Goal: Answer question/provide support: Share knowledge or assist other users

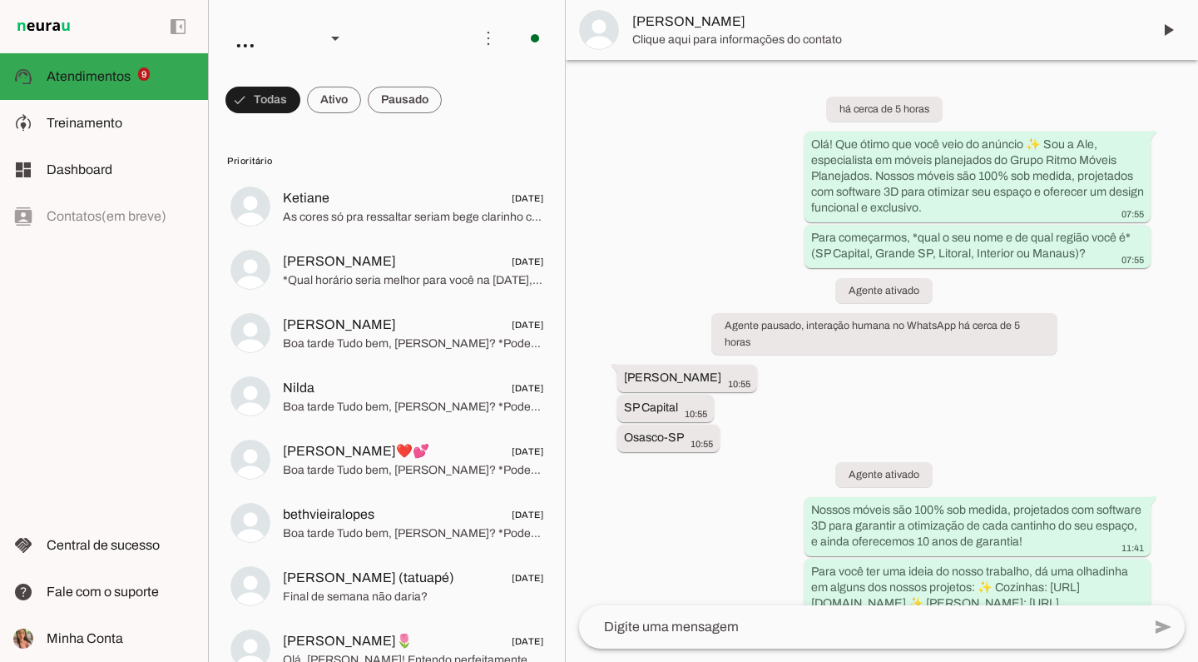
scroll to position [372, 0]
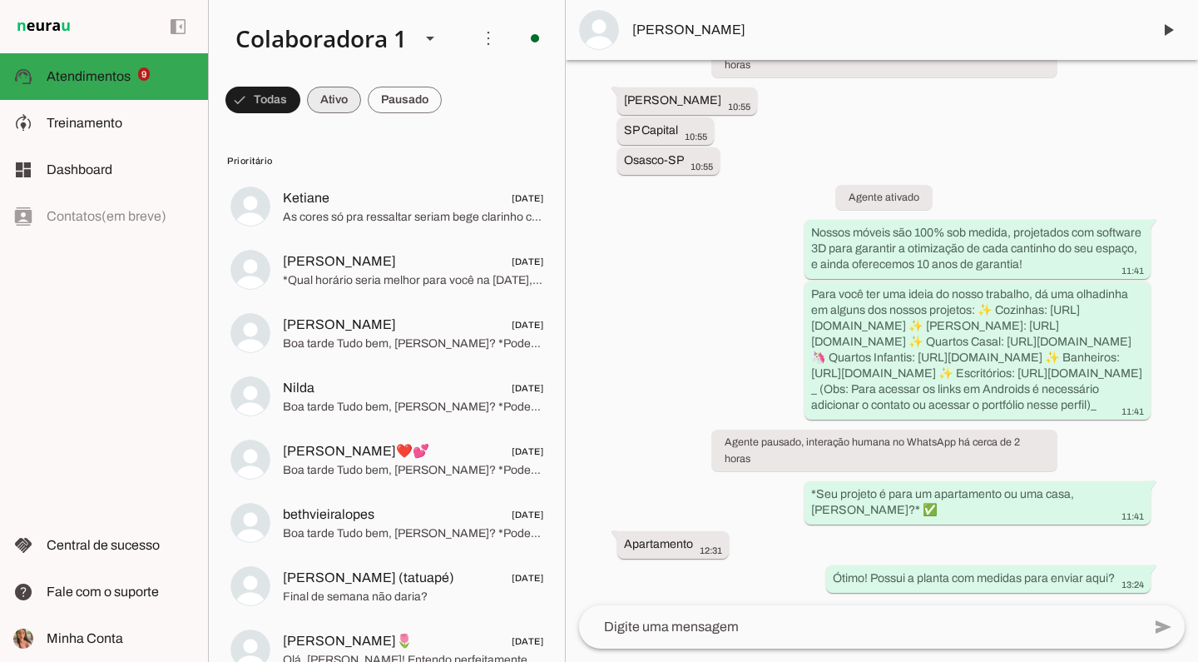
click at [346, 107] on span at bounding box center [334, 100] width 54 height 40
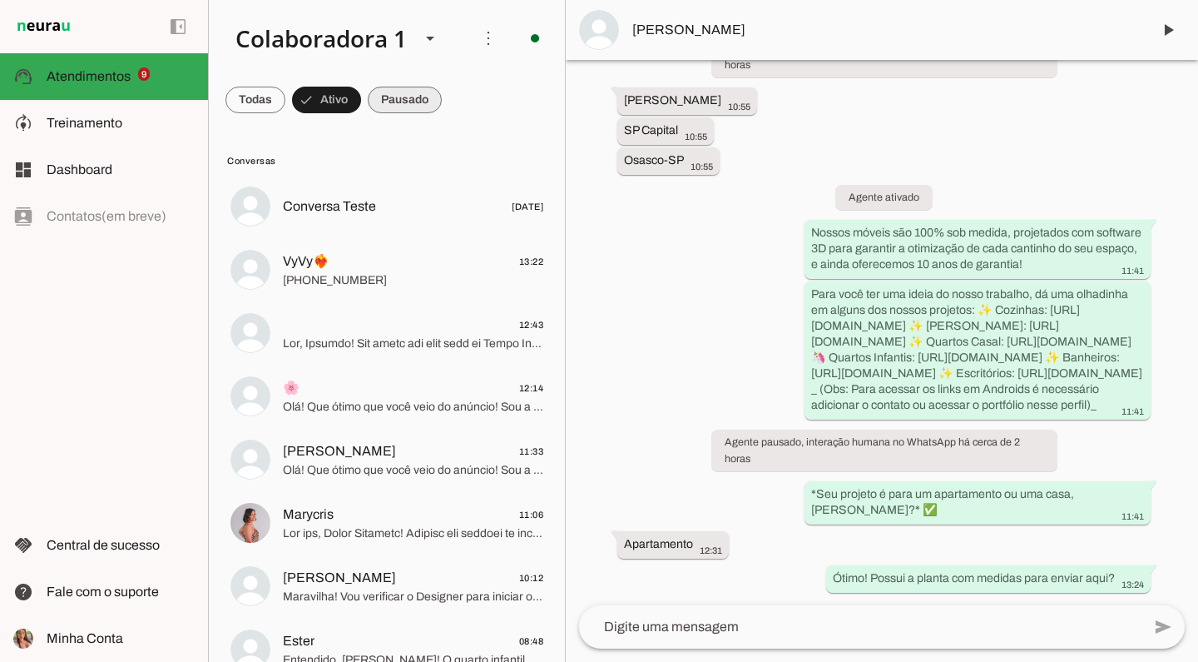
click at [388, 117] on span at bounding box center [405, 100] width 74 height 40
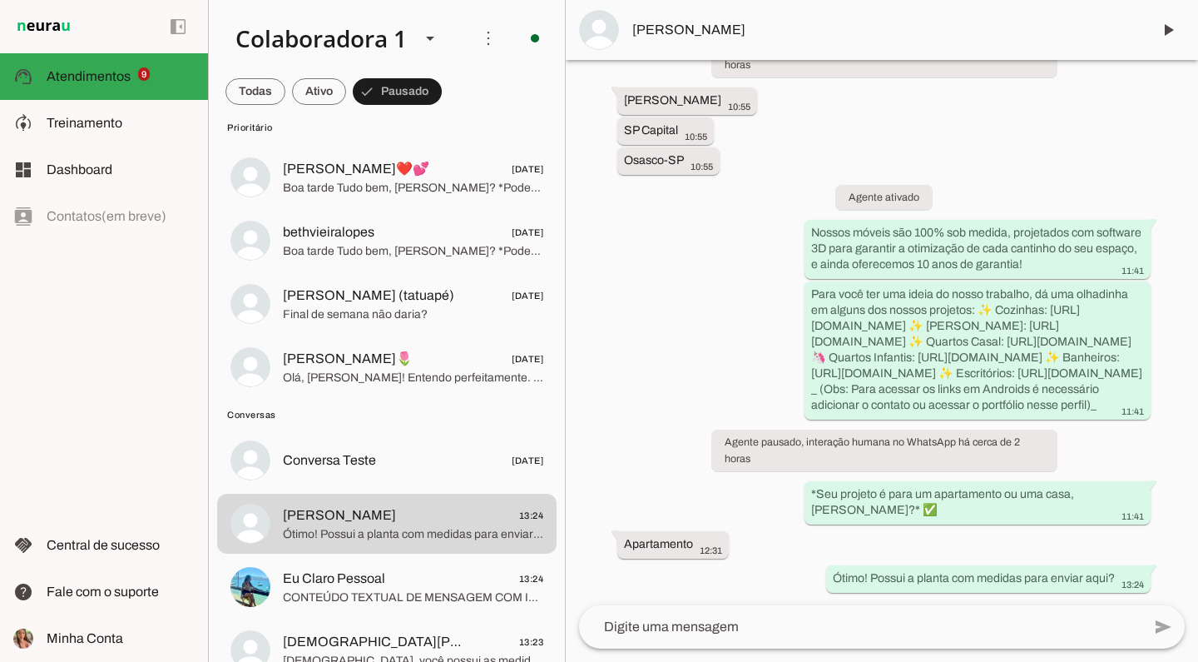
scroll to position [299, 0]
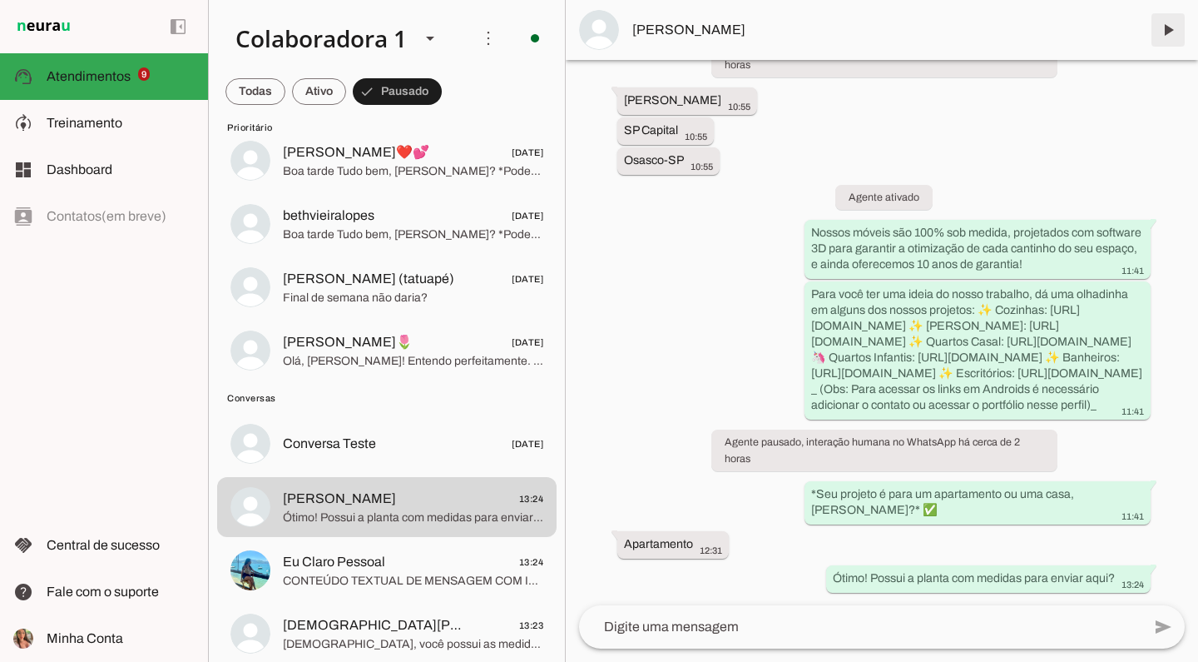
click at [1176, 26] on span at bounding box center [1168, 30] width 40 height 40
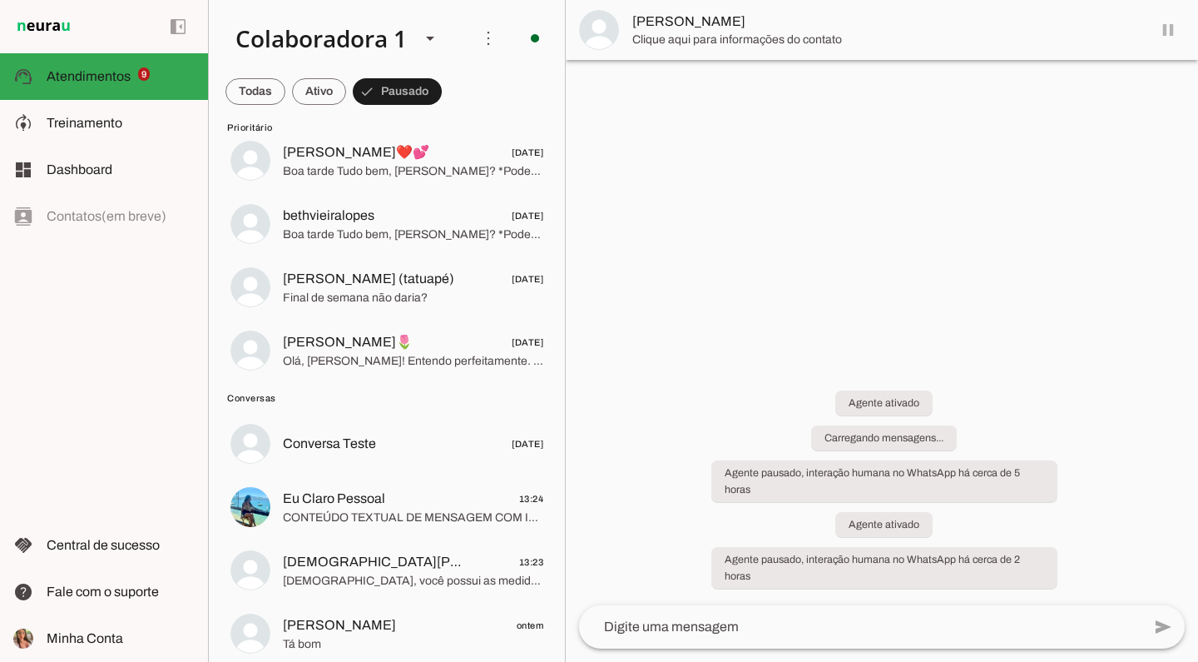
scroll to position [0, 0]
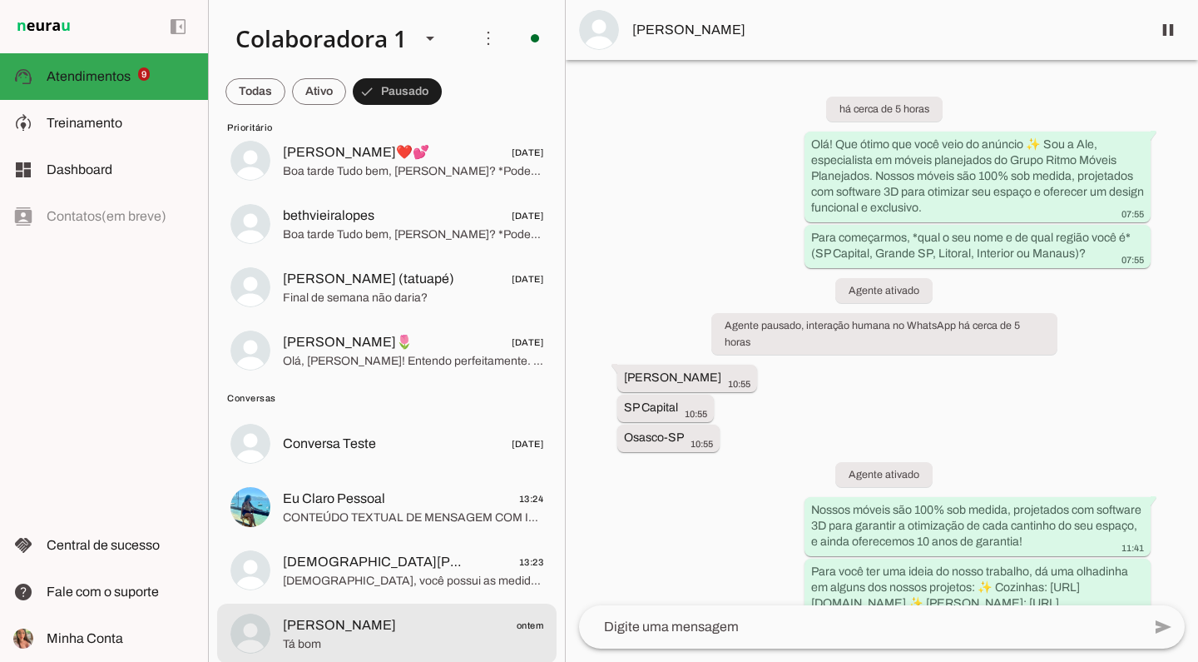
click at [367, 615] on span "[PERSON_NAME] ontem" at bounding box center [413, 625] width 260 height 21
